Goal: Browse casually

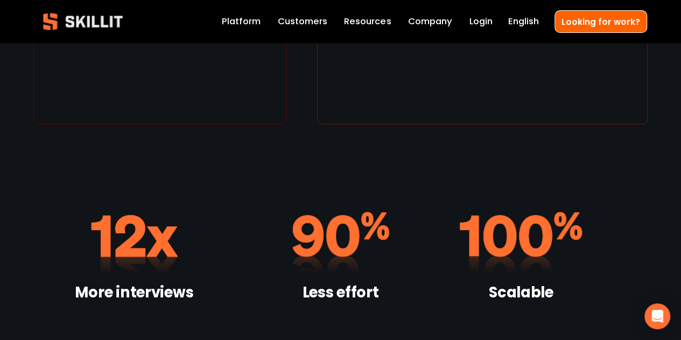
scroll to position [2048, 0]
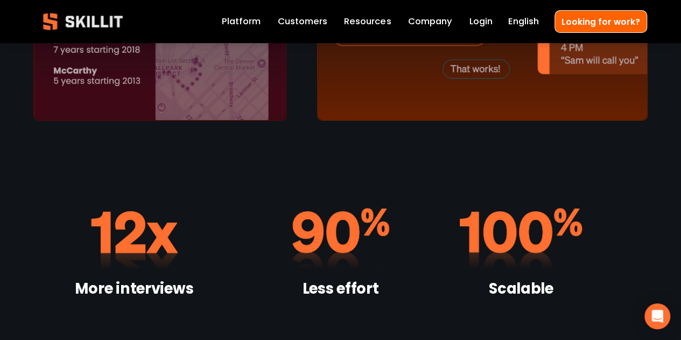
drag, startPoint x: 684, startPoint y: 27, endPoint x: 661, endPoint y: 214, distance: 187.7
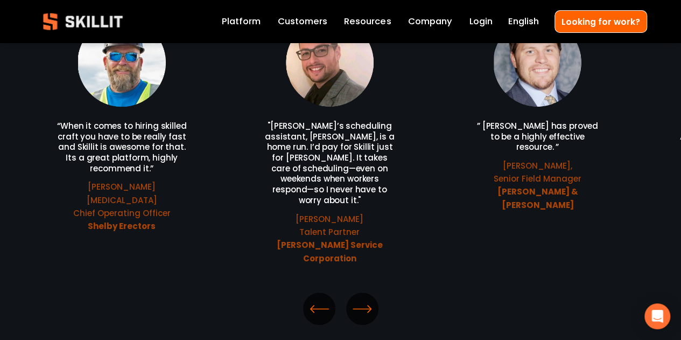
scroll to position [2400, 0]
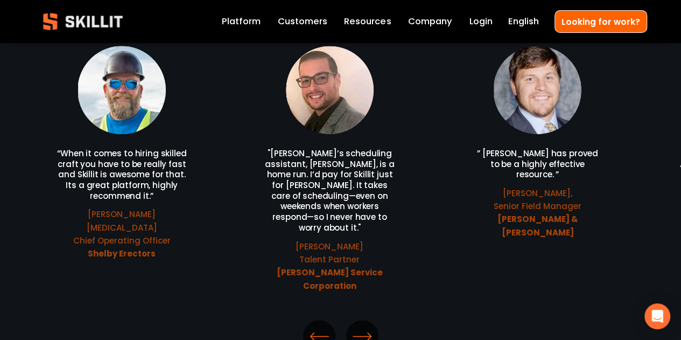
click at [352, 326] on icon "\a \a \a Next\a \a" at bounding box center [361, 335] width 19 height 19
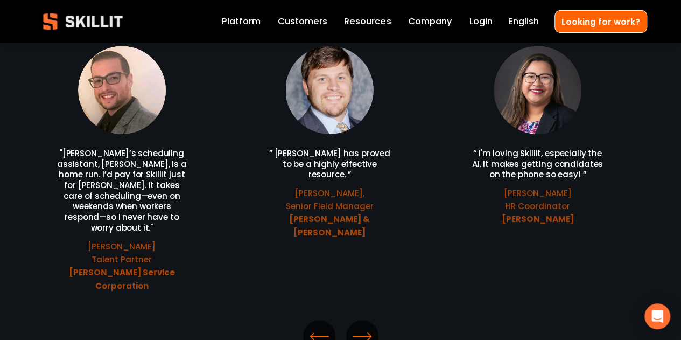
click at [352, 326] on icon "\a \a \a Next\a \a" at bounding box center [361, 335] width 19 height 19
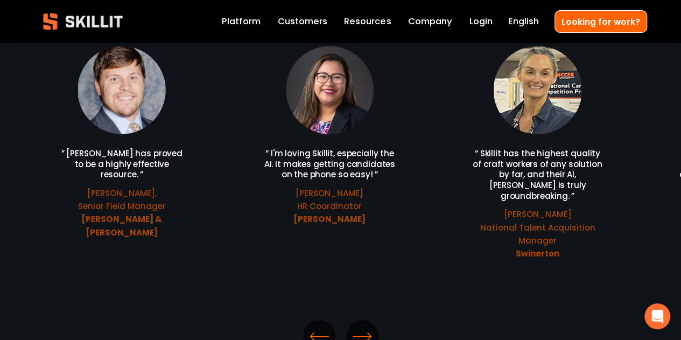
click at [352, 326] on icon "\a \a \a Next\a \a" at bounding box center [361, 335] width 19 height 19
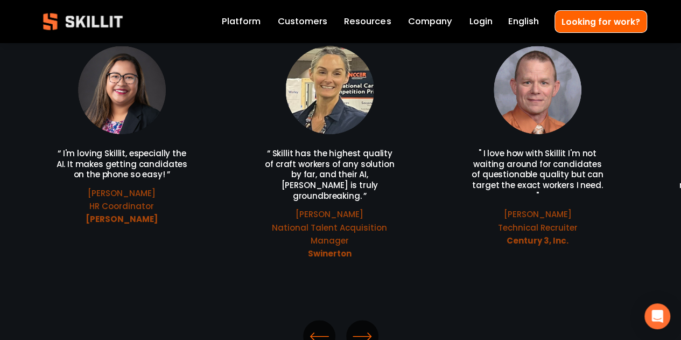
click at [360, 326] on icon "\a \a \a Next\a \a" at bounding box center [361, 335] width 19 height 19
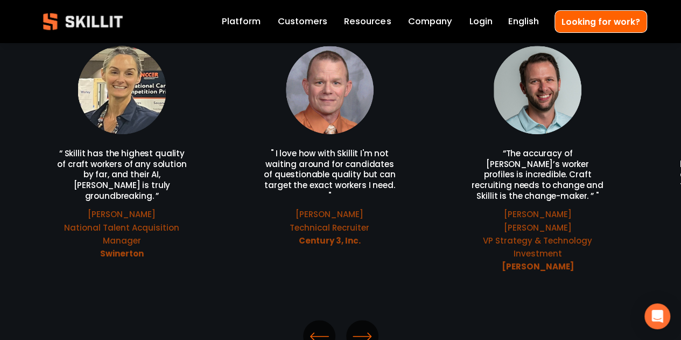
click at [360, 326] on icon "\a \a \a Next\a \a" at bounding box center [361, 335] width 19 height 19
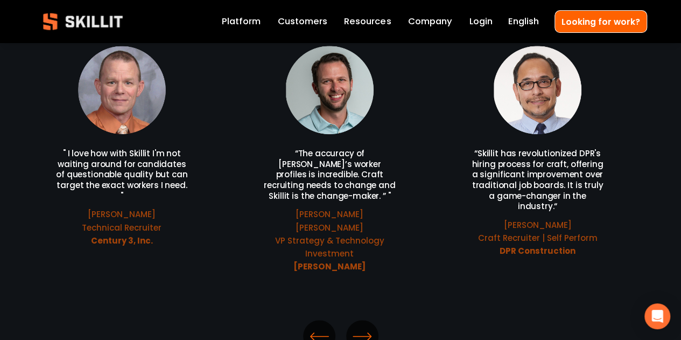
click at [320, 326] on icon "\a \a Previous\a \a \a" at bounding box center [318, 335] width 19 height 19
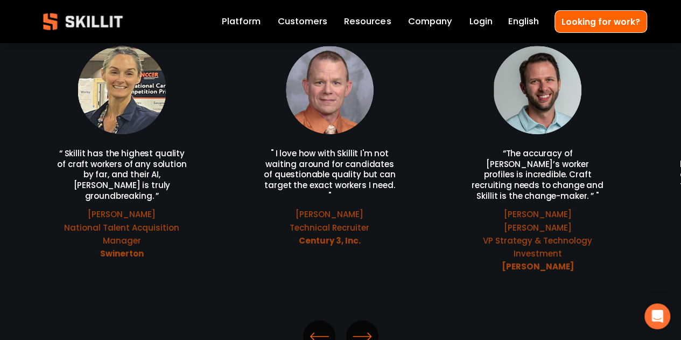
click at [320, 326] on icon "\a \a Previous\a \a \a" at bounding box center [318, 335] width 19 height 19
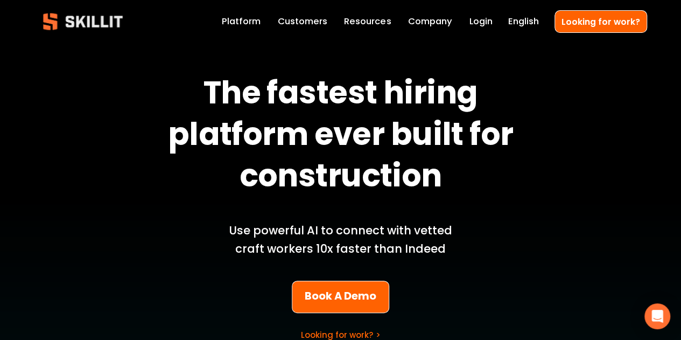
scroll to position [0, 0]
